Goal: Task Accomplishment & Management: Manage account settings

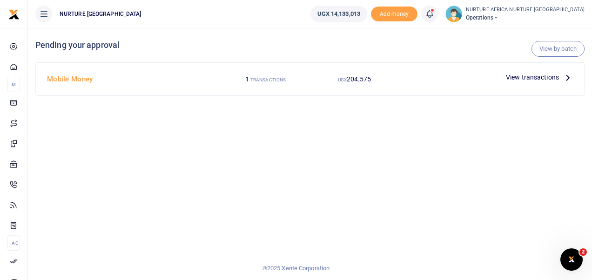
click at [520, 75] on span "View transactions" at bounding box center [532, 77] width 53 height 10
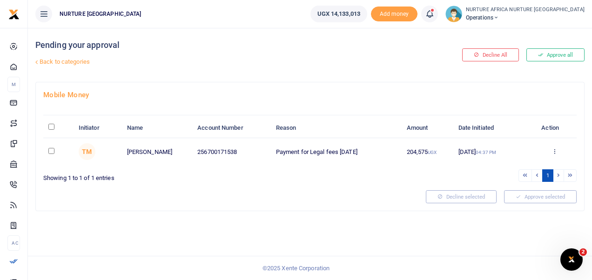
click at [290, 209] on div "Mobile Money Initiator Name Account Number Reason Amount Date Initiated Action …" at bounding box center [310, 146] width 548 height 128
click at [371, 72] on div "Pending your approval Back to categories" at bounding box center [217, 55] width 364 height 54
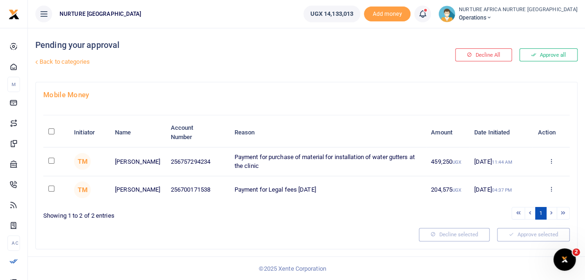
click at [238, 243] on div "Mobile Money Initiator Name Account Number Reason Amount Date Initiated Action …" at bounding box center [306, 165] width 541 height 166
click at [50, 160] on input "checkbox" at bounding box center [51, 161] width 6 height 6
checkbox input "true"
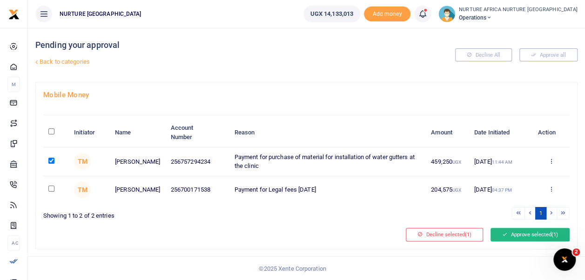
click at [508, 231] on button "Approve selected (1)" at bounding box center [530, 234] width 79 height 13
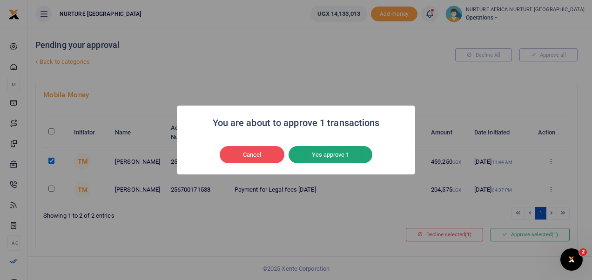
click at [339, 153] on button "Yes approve 1" at bounding box center [331, 155] width 84 height 18
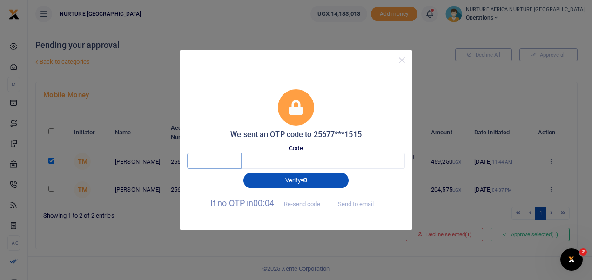
click at [227, 167] on input "text" at bounding box center [214, 161] width 54 height 16
type input "7"
type input "5"
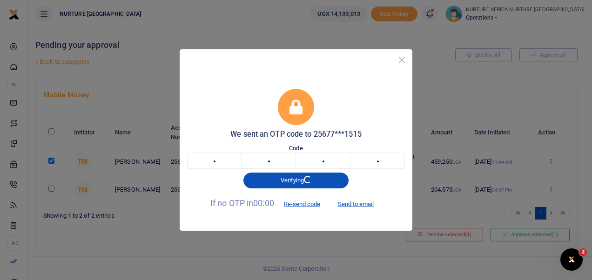
click at [402, 61] on button "Close" at bounding box center [401, 59] width 13 height 13
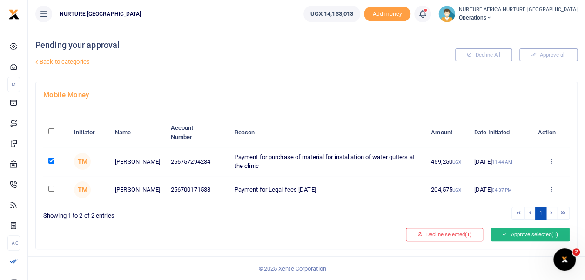
click at [509, 237] on button "Approve selected (1)" at bounding box center [530, 234] width 79 height 13
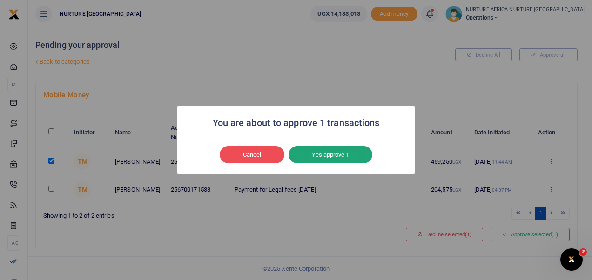
click at [345, 156] on button "Yes approve 1" at bounding box center [331, 155] width 84 height 18
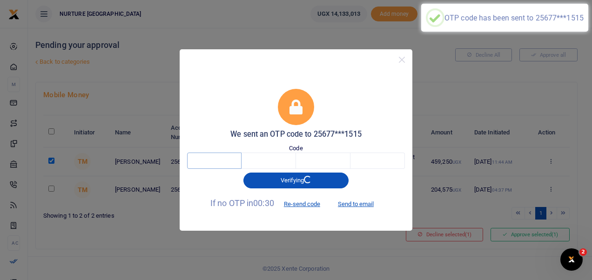
click at [226, 162] on input "text" at bounding box center [214, 161] width 54 height 16
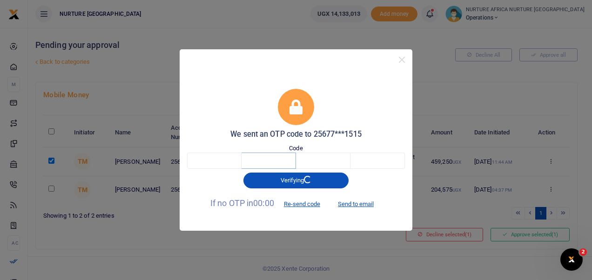
click at [268, 161] on input "text" at bounding box center [269, 161] width 54 height 16
click at [323, 163] on input "text" at bounding box center [323, 161] width 54 height 16
click at [370, 164] on input "text" at bounding box center [377, 161] width 54 height 16
click at [198, 164] on input "text" at bounding box center [214, 161] width 54 height 16
click at [309, 201] on button "Re-send code" at bounding box center [302, 204] width 52 height 16
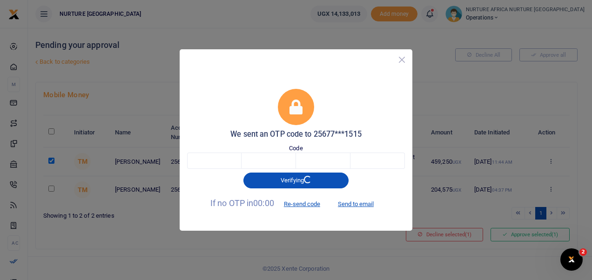
click at [402, 65] on button "Close" at bounding box center [401, 59] width 13 height 13
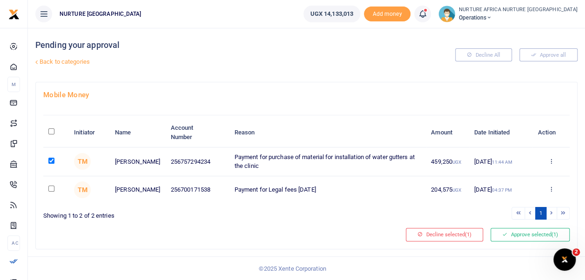
click at [51, 193] on td at bounding box center [56, 189] width 26 height 27
click at [51, 187] on input "checkbox" at bounding box center [51, 189] width 6 height 6
click at [49, 187] on input "checkbox" at bounding box center [51, 189] width 6 height 6
click at [50, 189] on input "checkbox" at bounding box center [51, 189] width 6 height 6
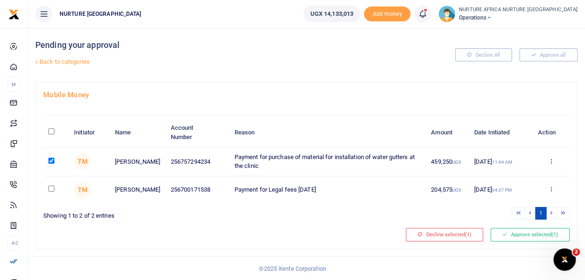
click at [50, 189] on input "checkbox" at bounding box center [51, 189] width 6 height 6
checkbox input "true"
click at [515, 236] on button "Approve selected (2)" at bounding box center [530, 234] width 79 height 13
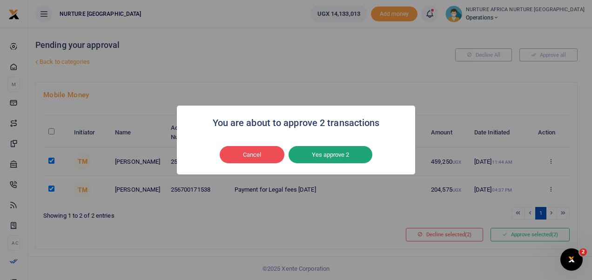
click at [348, 156] on button "Yes approve 2" at bounding box center [331, 155] width 84 height 18
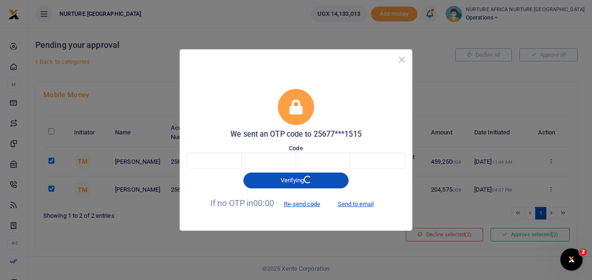
click at [400, 60] on button "Close" at bounding box center [401, 59] width 13 height 13
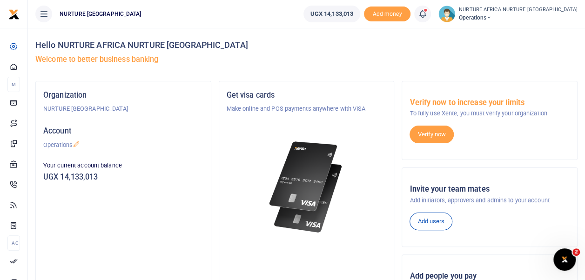
click at [427, 18] on icon at bounding box center [422, 14] width 9 height 10
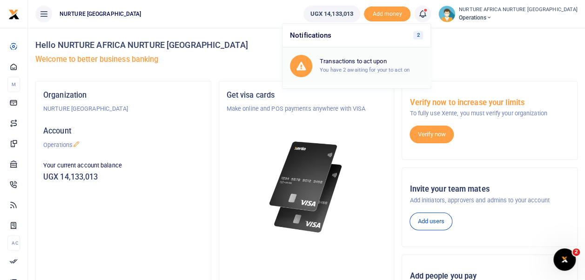
click at [400, 69] on small "You have 2 awaiting for your to act on" at bounding box center [365, 70] width 90 height 7
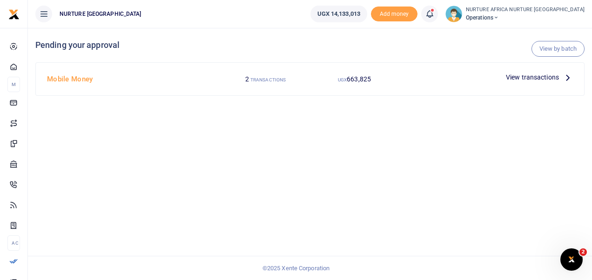
drag, startPoint x: 520, startPoint y: 75, endPoint x: 391, endPoint y: 147, distance: 147.5
click at [391, 147] on div "View by batch Pending your approval Mobile Money 2 TRANSACTIONS UGX 663,825 Vie…" at bounding box center [310, 154] width 564 height 252
click at [526, 76] on span "View transactions" at bounding box center [532, 77] width 53 height 10
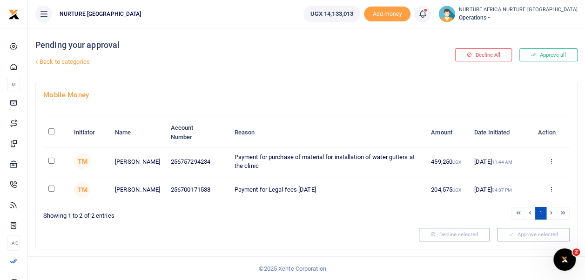
click at [51, 131] on input "\a \a : activate to sort column descending" at bounding box center [51, 131] width 6 height 6
checkbox input "true"
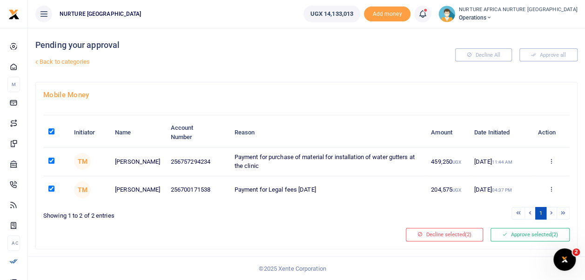
click at [94, 111] on div at bounding box center [306, 112] width 526 height 8
click at [254, 85] on div "Mobile Money Initiator Name Account Number Reason Amount Date Initiated Action …" at bounding box center [306, 165] width 541 height 166
click at [50, 129] on input "\a \a : activate to sort column descending" at bounding box center [51, 131] width 6 height 6
checkbox input "false"
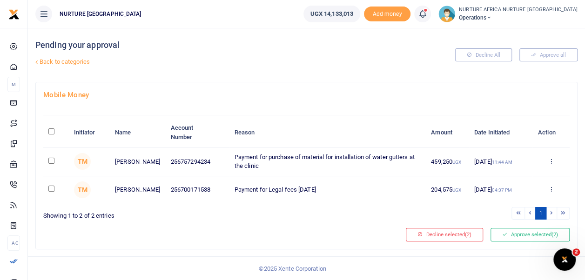
checkbox input "false"
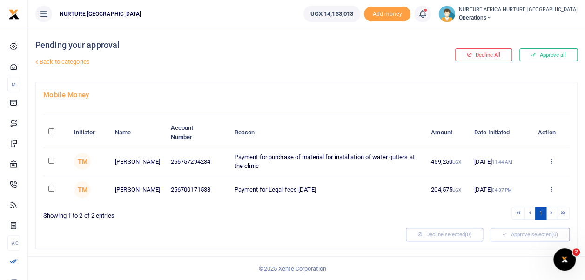
click at [50, 129] on input "\a \a : activate to sort column descending" at bounding box center [51, 131] width 6 height 6
checkbox input "true"
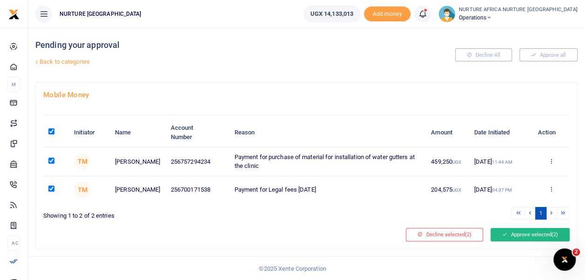
click at [528, 235] on button "Approve selected (2)" at bounding box center [530, 234] width 79 height 13
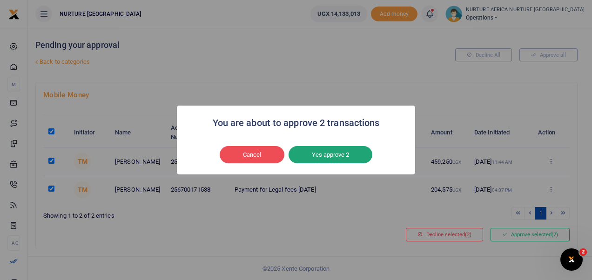
click at [342, 152] on button "Yes approve 2" at bounding box center [331, 155] width 84 height 18
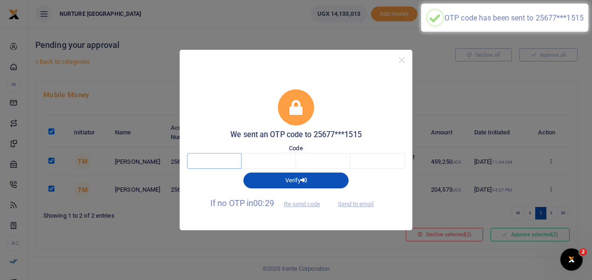
click at [198, 161] on input "text" at bounding box center [214, 161] width 54 height 16
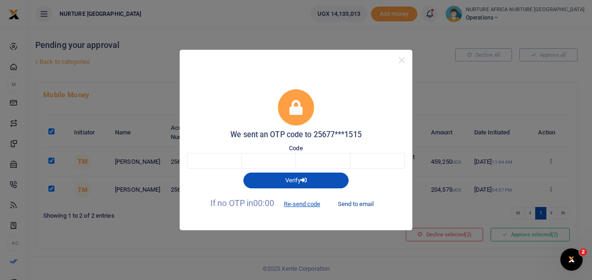
click at [362, 199] on button "Send to email" at bounding box center [356, 204] width 52 height 16
click at [213, 164] on input "text" at bounding box center [214, 161] width 54 height 16
type input "7"
type input "5"
type input "7"
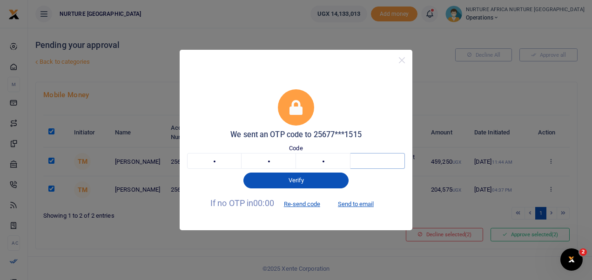
type input "7"
